Goal: Task Accomplishment & Management: Manage account settings

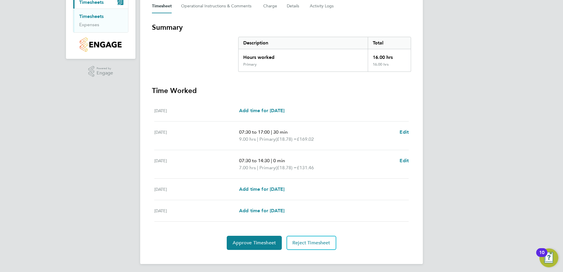
scroll to position [88, 0]
click at [251, 243] on span "Approve Timesheet" at bounding box center [254, 243] width 43 height 6
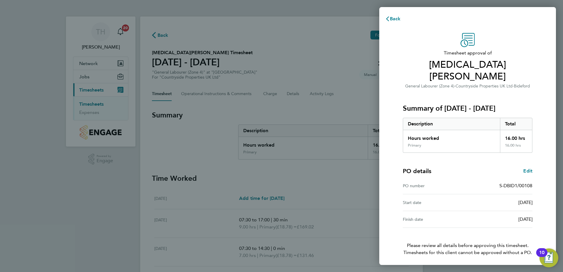
scroll to position [10, 0]
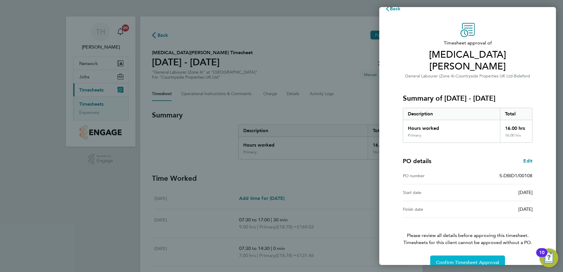
click at [463, 260] on span "Confirm Timesheet Approval" at bounding box center [467, 263] width 63 height 6
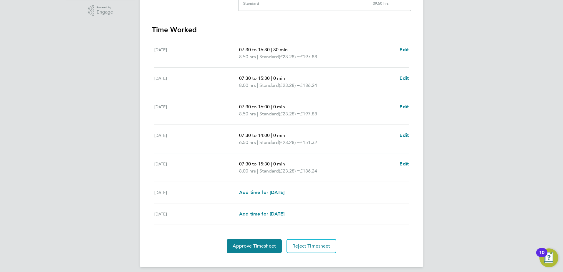
scroll to position [154, 0]
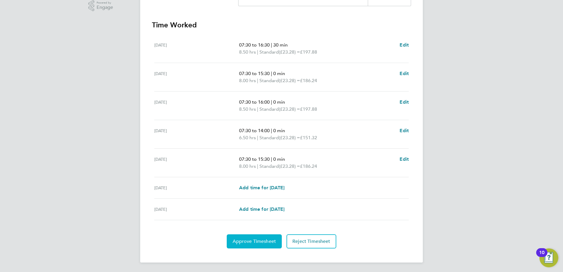
click at [254, 242] on span "Approve Timesheet" at bounding box center [254, 242] width 43 height 6
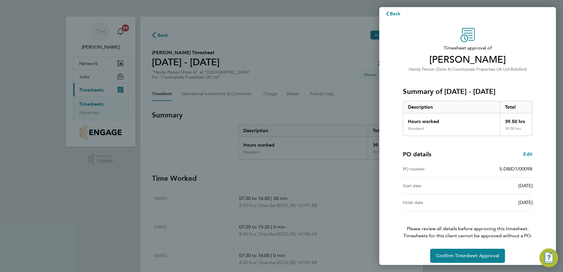
scroll to position [10, 0]
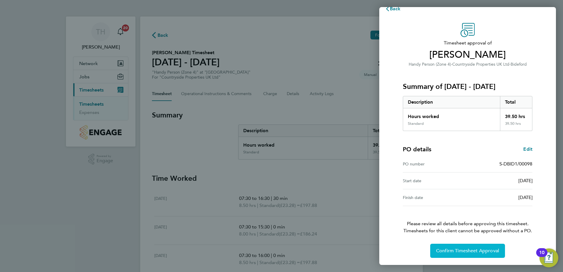
click at [454, 249] on span "Confirm Timesheet Approval" at bounding box center [467, 251] width 63 height 6
